Goal: Check status: Check status

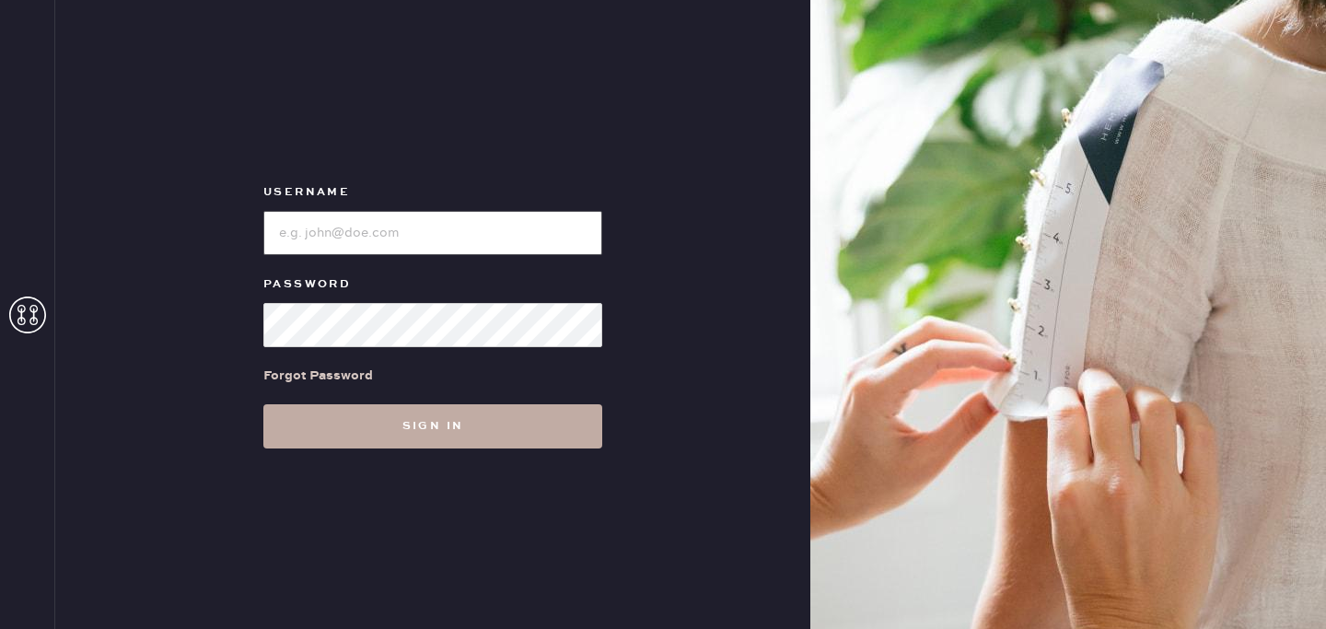
type input "reformationlowereastside"
click at [447, 435] on button "Sign in" at bounding box center [432, 426] width 339 height 44
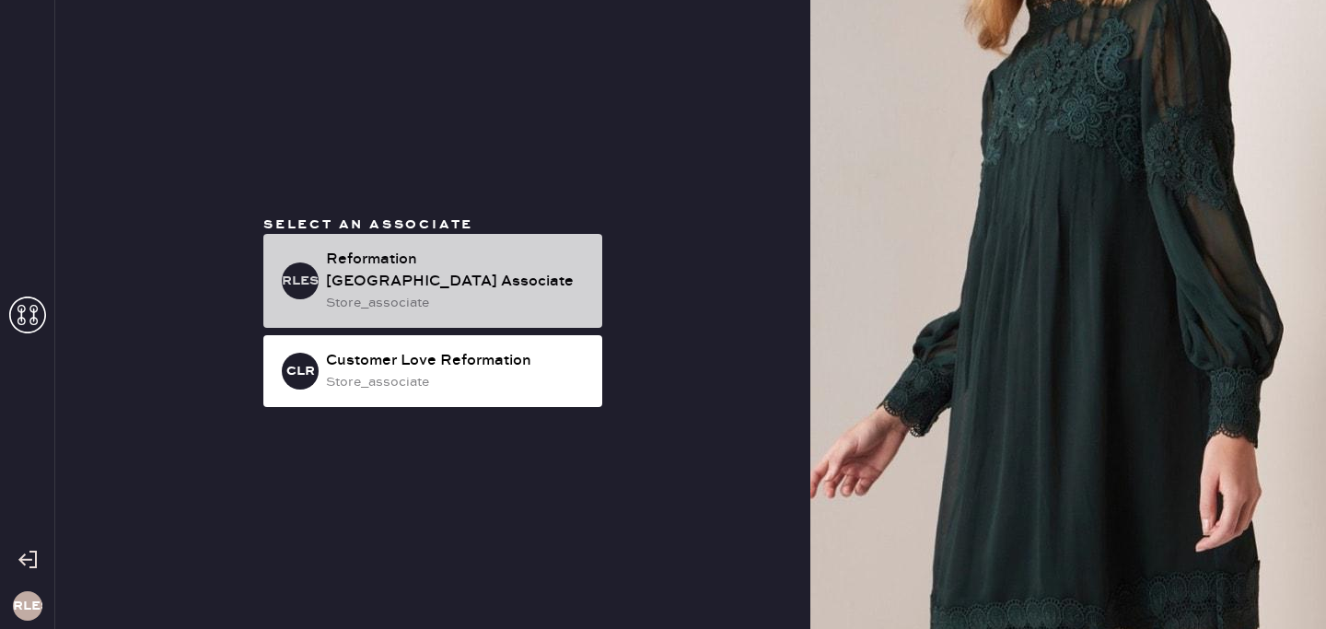
click at [460, 257] on div "Reformation [GEOGRAPHIC_DATA] Associate" at bounding box center [456, 271] width 261 height 44
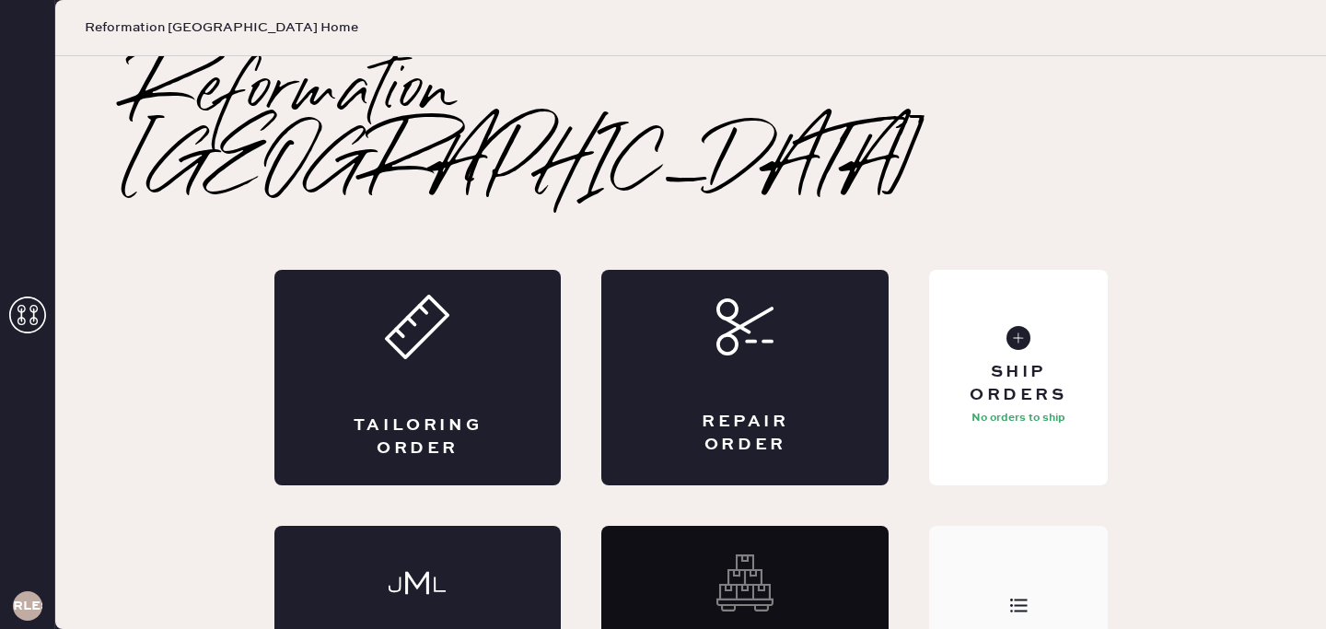
click at [1019, 549] on div "Order History" at bounding box center [1018, 633] width 178 height 215
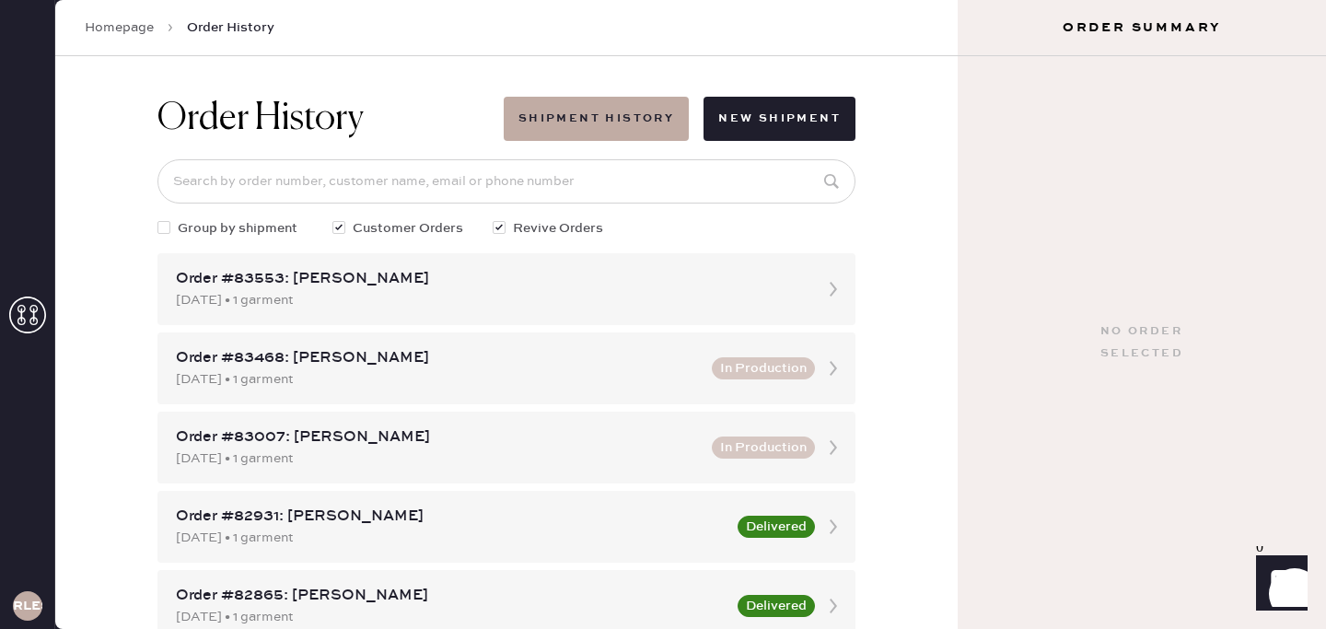
click at [177, 221] on div at bounding box center [167, 228] width 20 height 20
click at [158, 219] on input "Group by shipment" at bounding box center [157, 218] width 1 height 1
checkbox input "true"
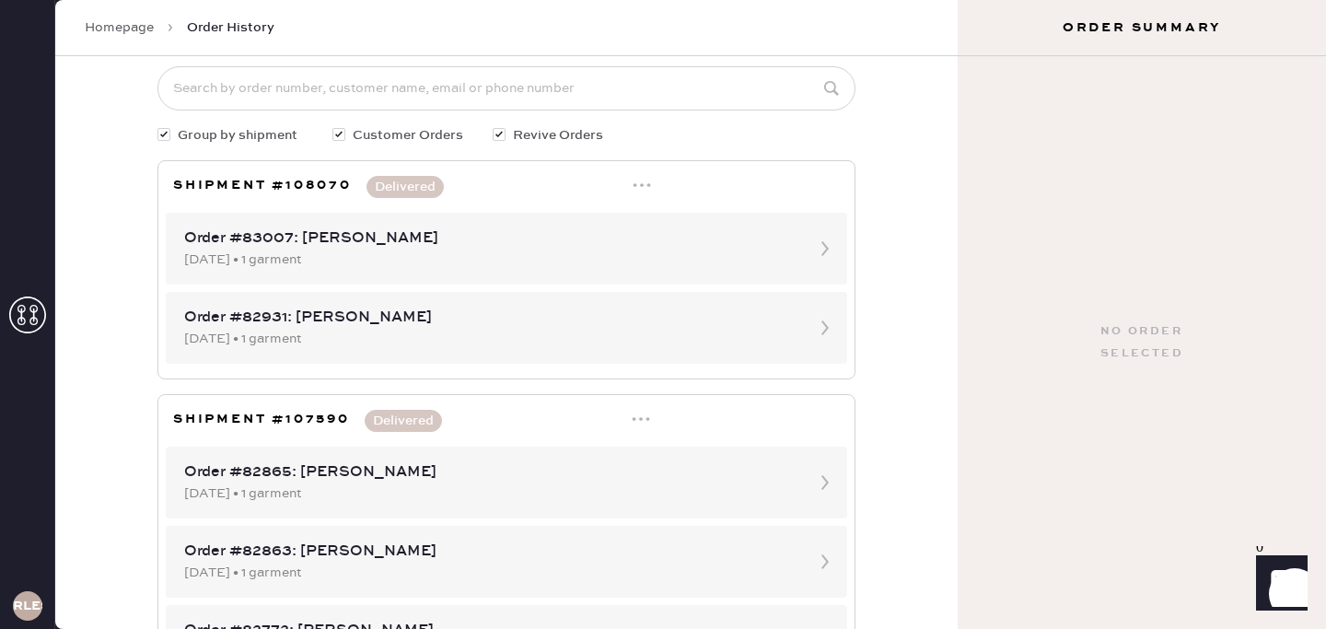
scroll to position [75, 0]
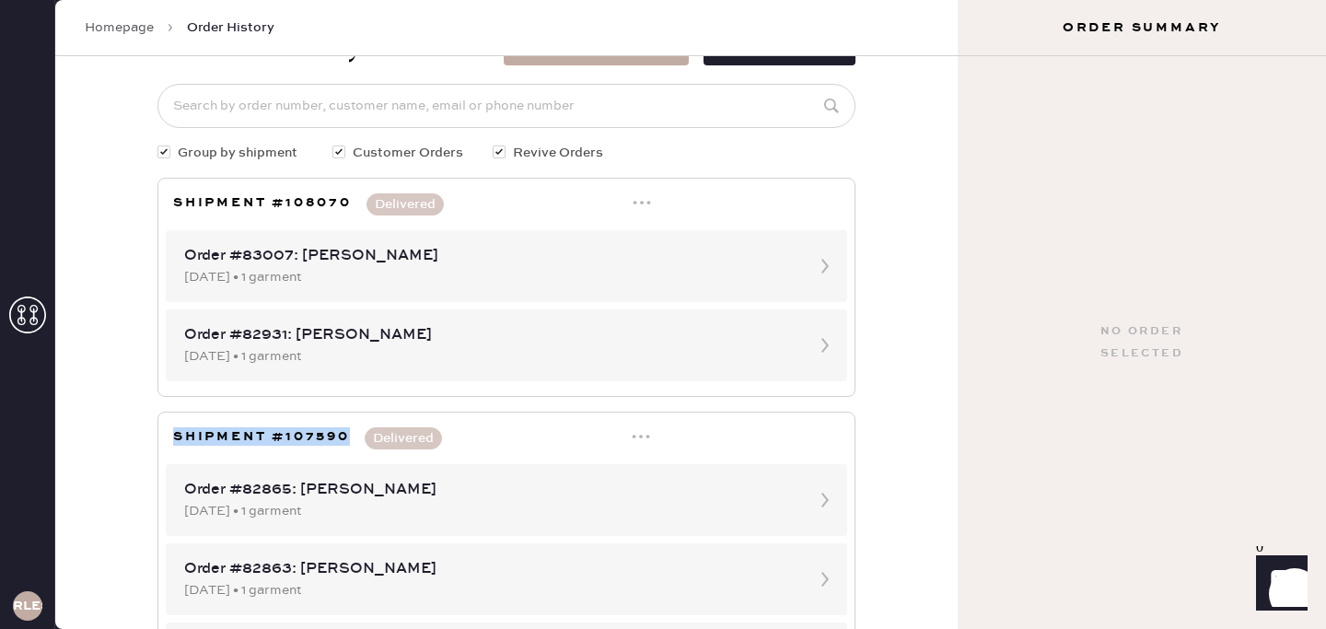
drag, startPoint x: 173, startPoint y: 440, endPoint x: 354, endPoint y: 434, distance: 180.6
click at [354, 434] on div "Shipment #107590 Delivered" at bounding box center [307, 438] width 269 height 22
copy h3 "Shipment #107590"
drag, startPoint x: 172, startPoint y: 197, endPoint x: 360, endPoint y: 198, distance: 187.8
click at [360, 198] on div "Shipment Summary Shipment #108070 Reformation Lower East Side Orders In Shipmen…" at bounding box center [506, 287] width 698 height 219
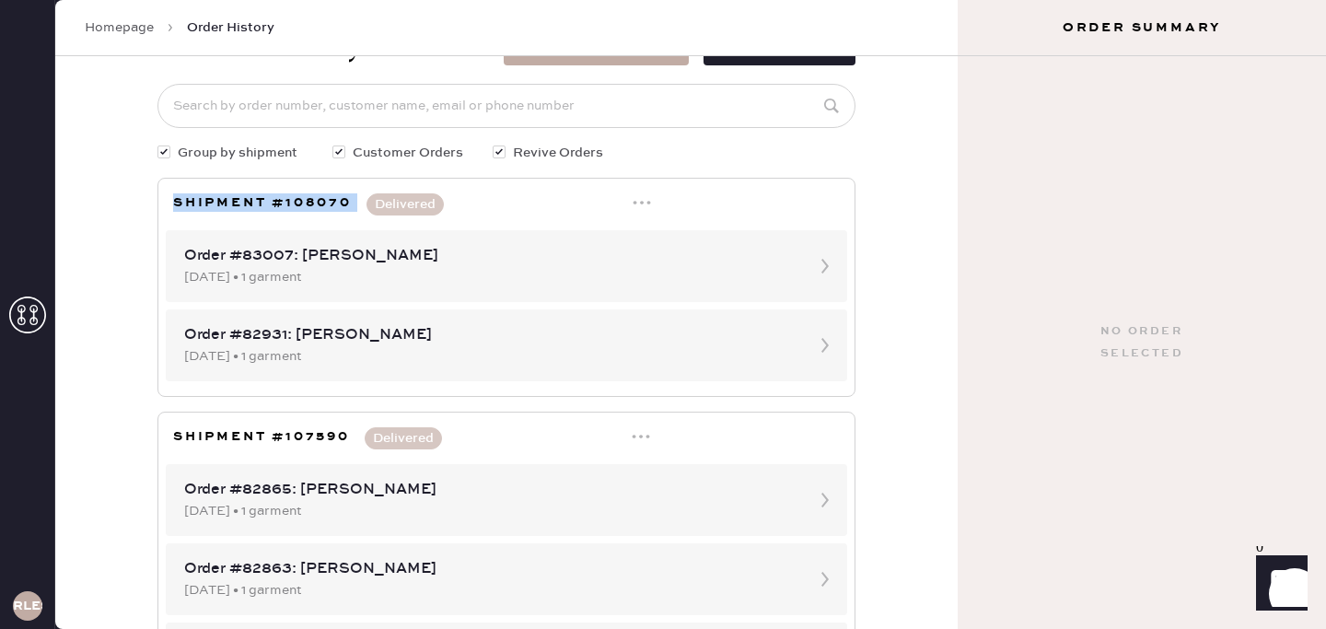
copy h3 "Shipment #108070"
click at [643, 447] on div at bounding box center [641, 438] width 18 height 22
click at [575, 503] on div "Print Packing List(s)" at bounding box center [563, 503] width 127 height 20
